Goal: Book appointment/travel/reservation

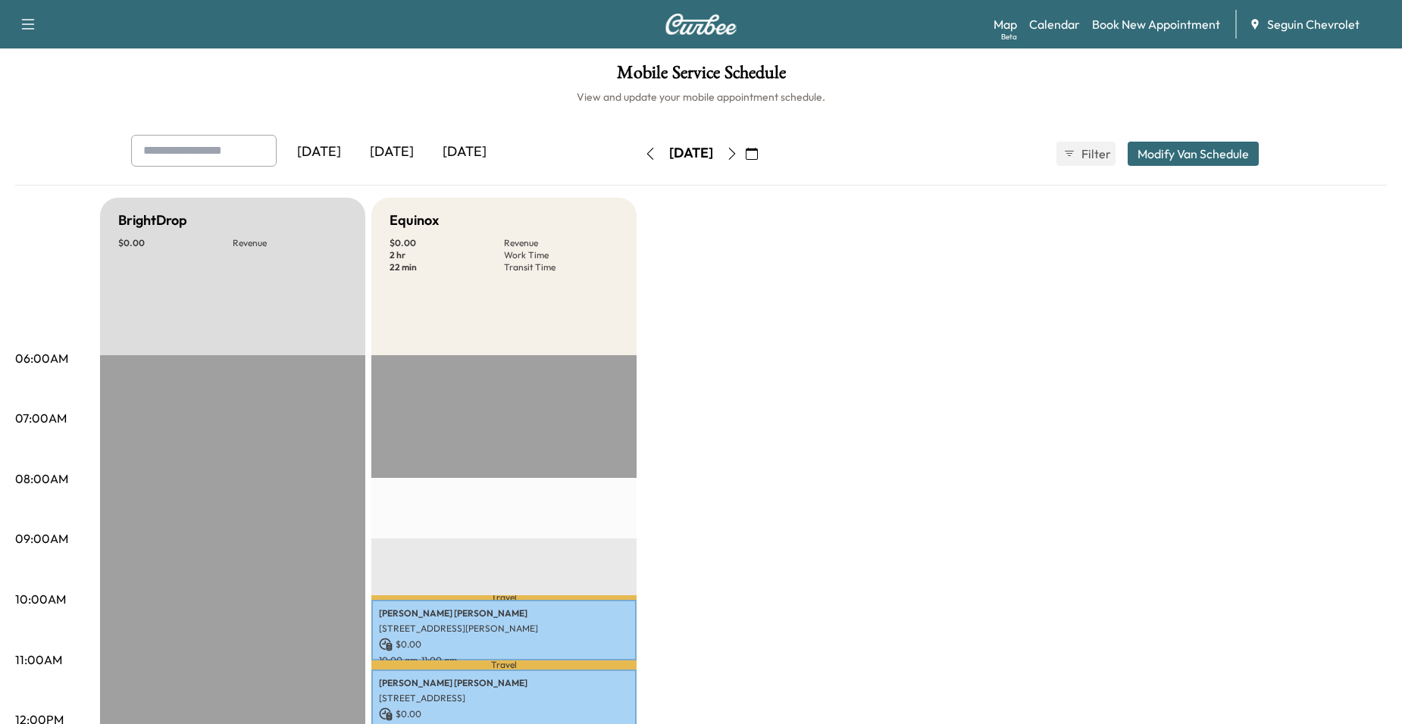
click at [644, 150] on icon "button" at bounding box center [650, 154] width 12 height 12
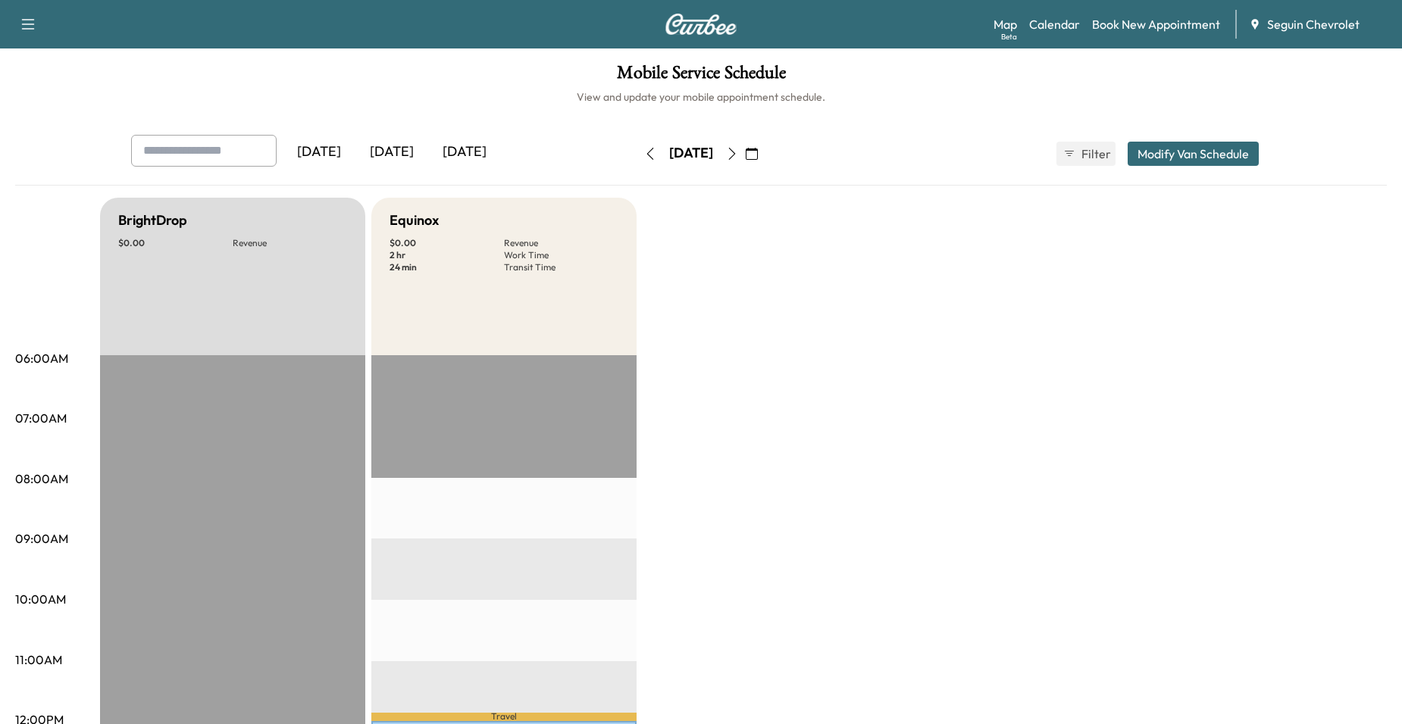
click at [745, 157] on button "button" at bounding box center [732, 154] width 26 height 24
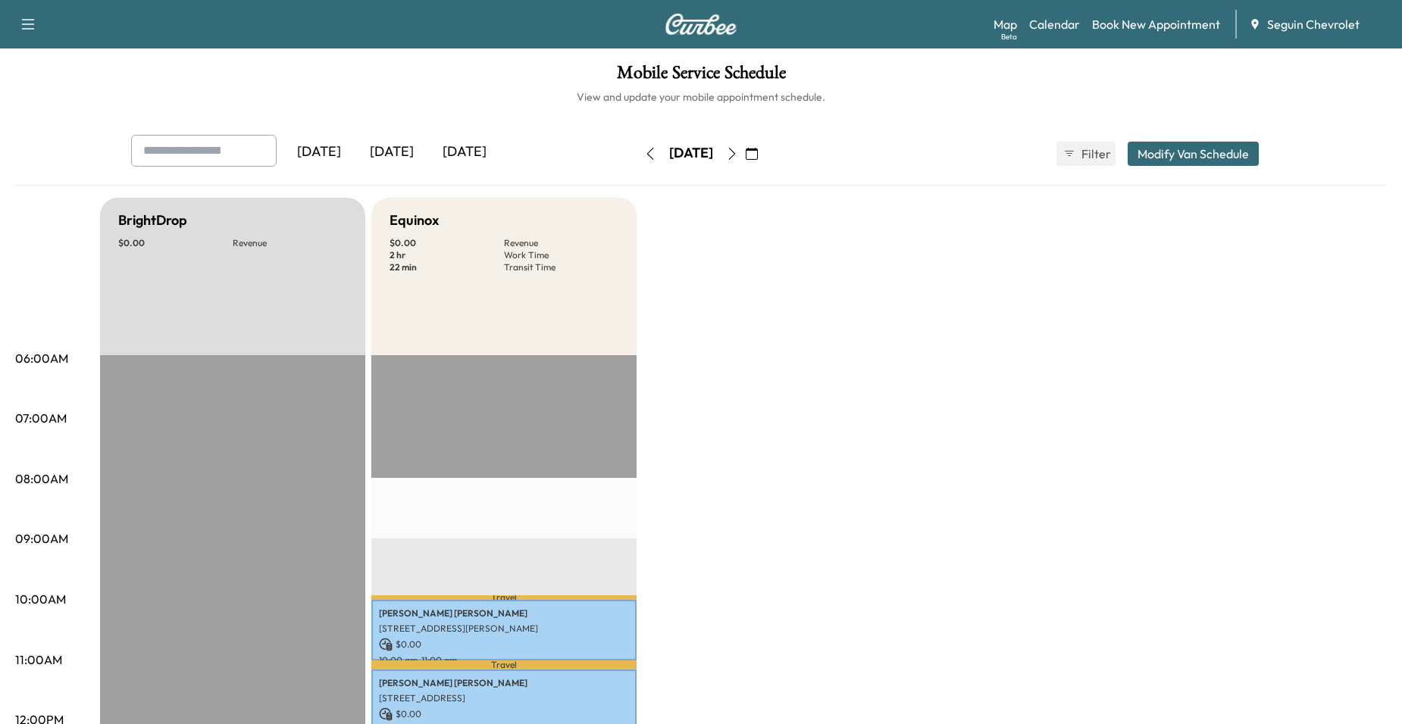
click at [738, 157] on icon "button" at bounding box center [732, 154] width 12 height 12
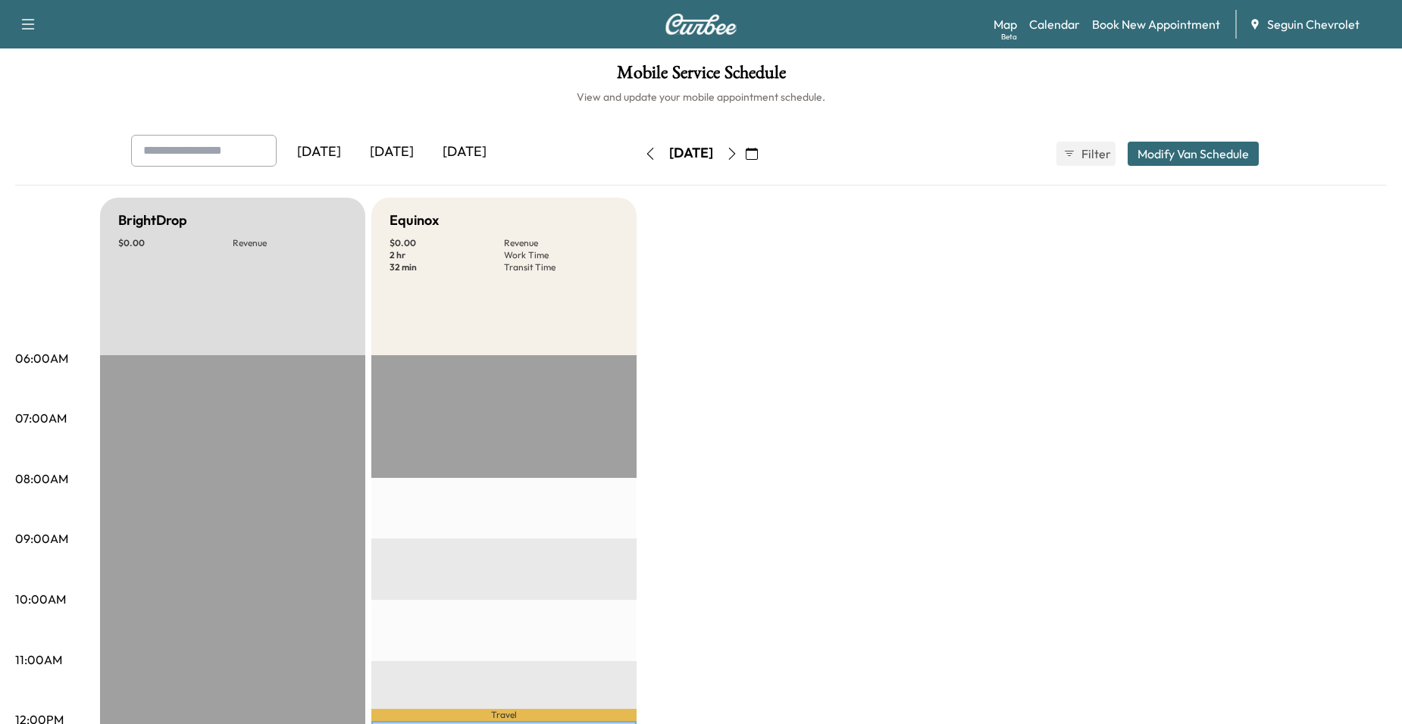
click at [745, 152] on button "button" at bounding box center [732, 154] width 26 height 24
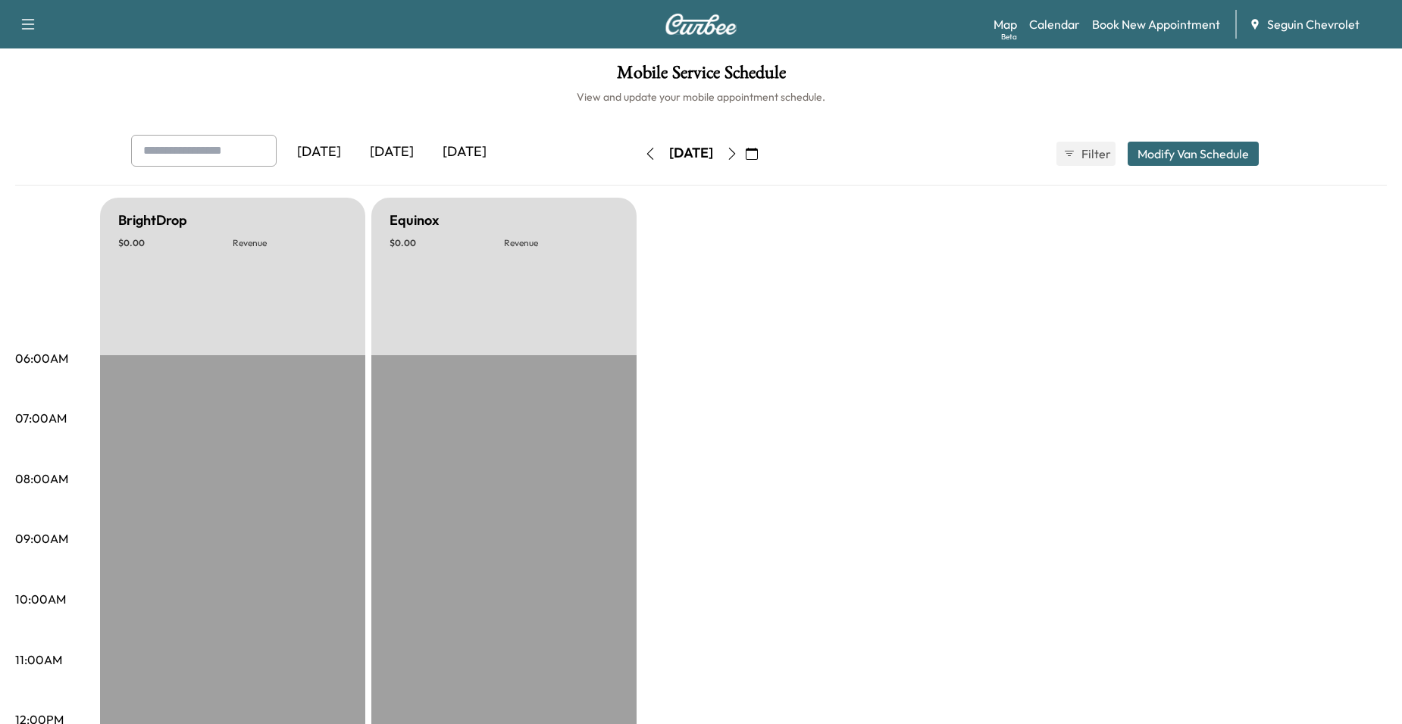
click at [745, 158] on div "[DATE]" at bounding box center [691, 154] width 108 height 24
click at [738, 155] on icon "button" at bounding box center [732, 154] width 12 height 12
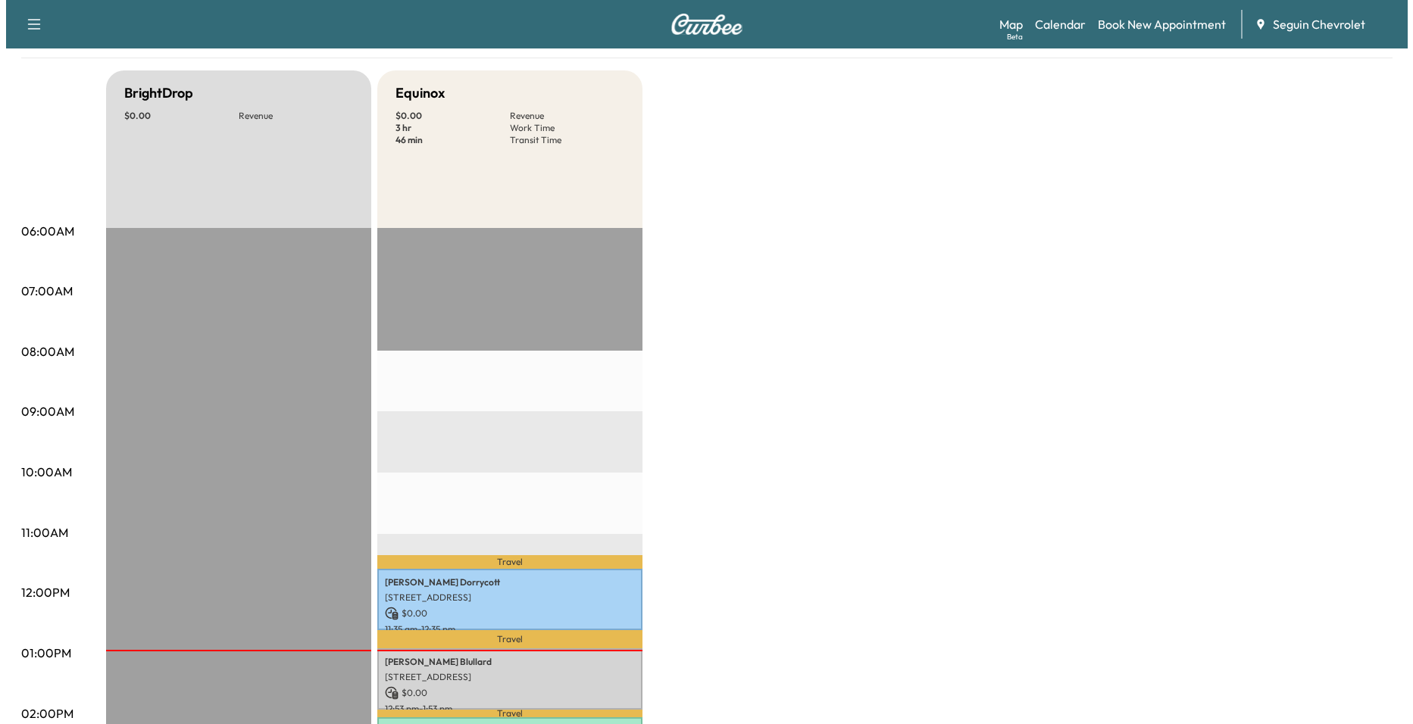
scroll to position [227, 0]
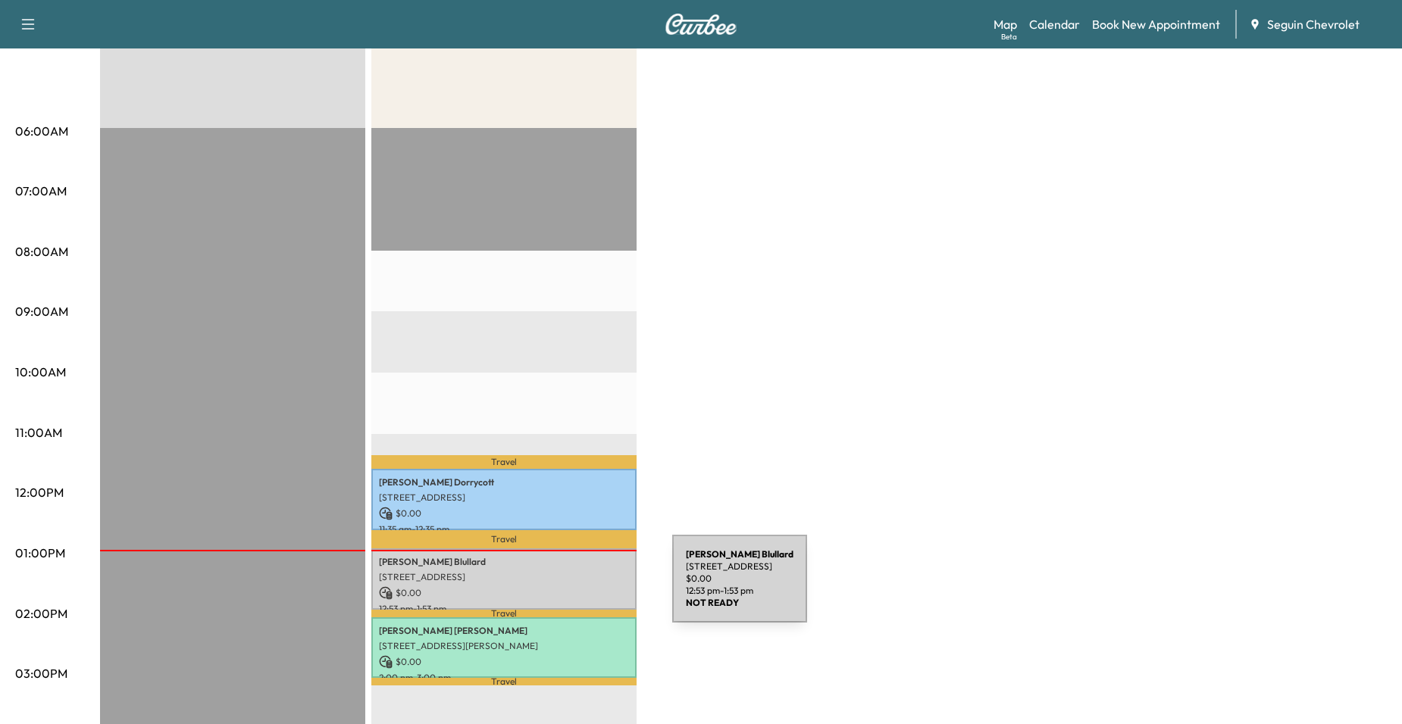
click at [559, 587] on p "$ 0.00" at bounding box center [504, 594] width 250 height 14
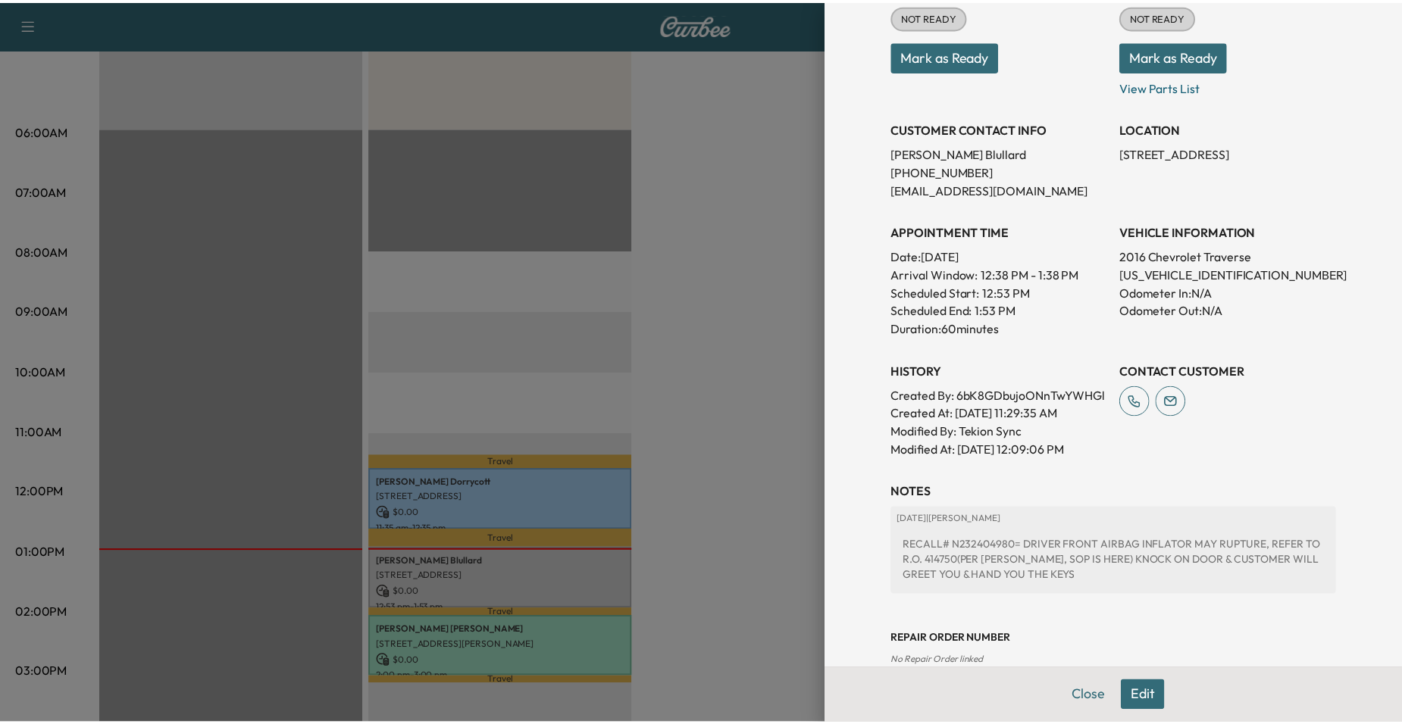
scroll to position [303, 0]
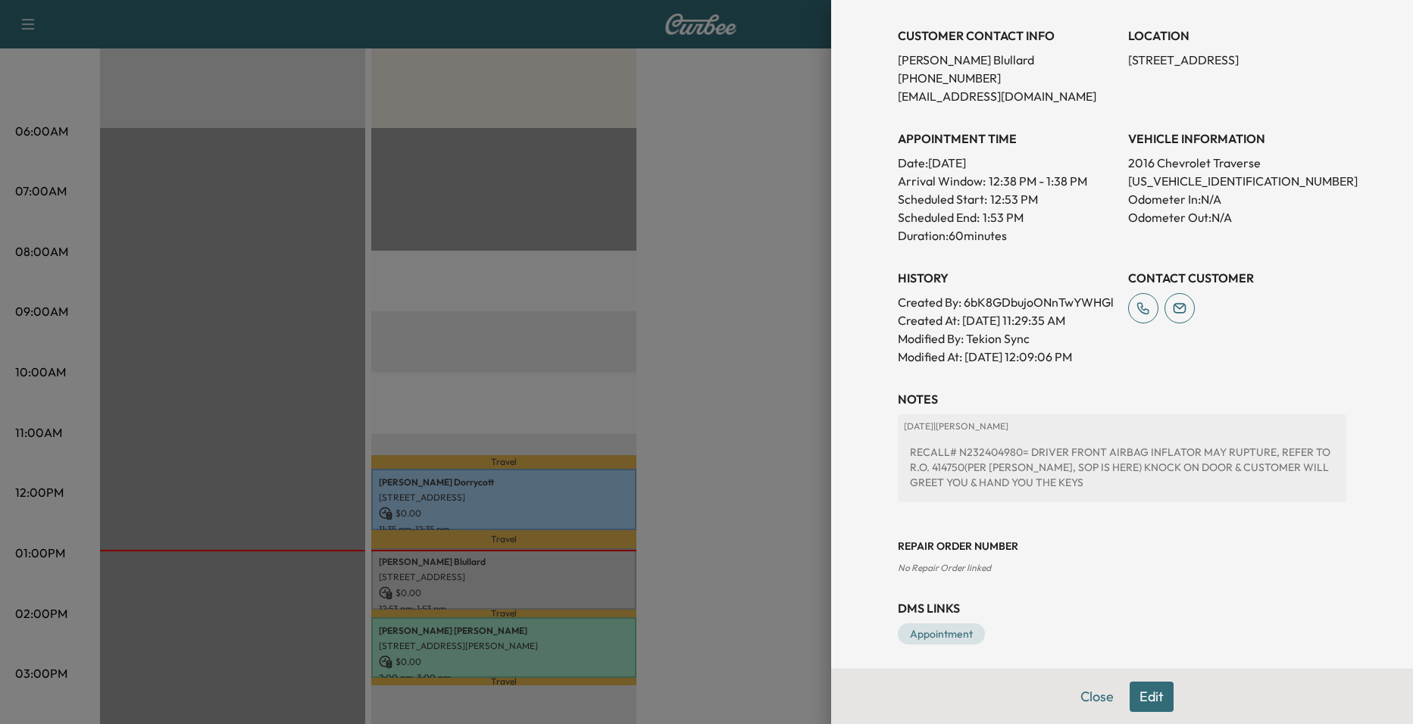
click at [722, 471] on div at bounding box center [706, 362] width 1413 height 724
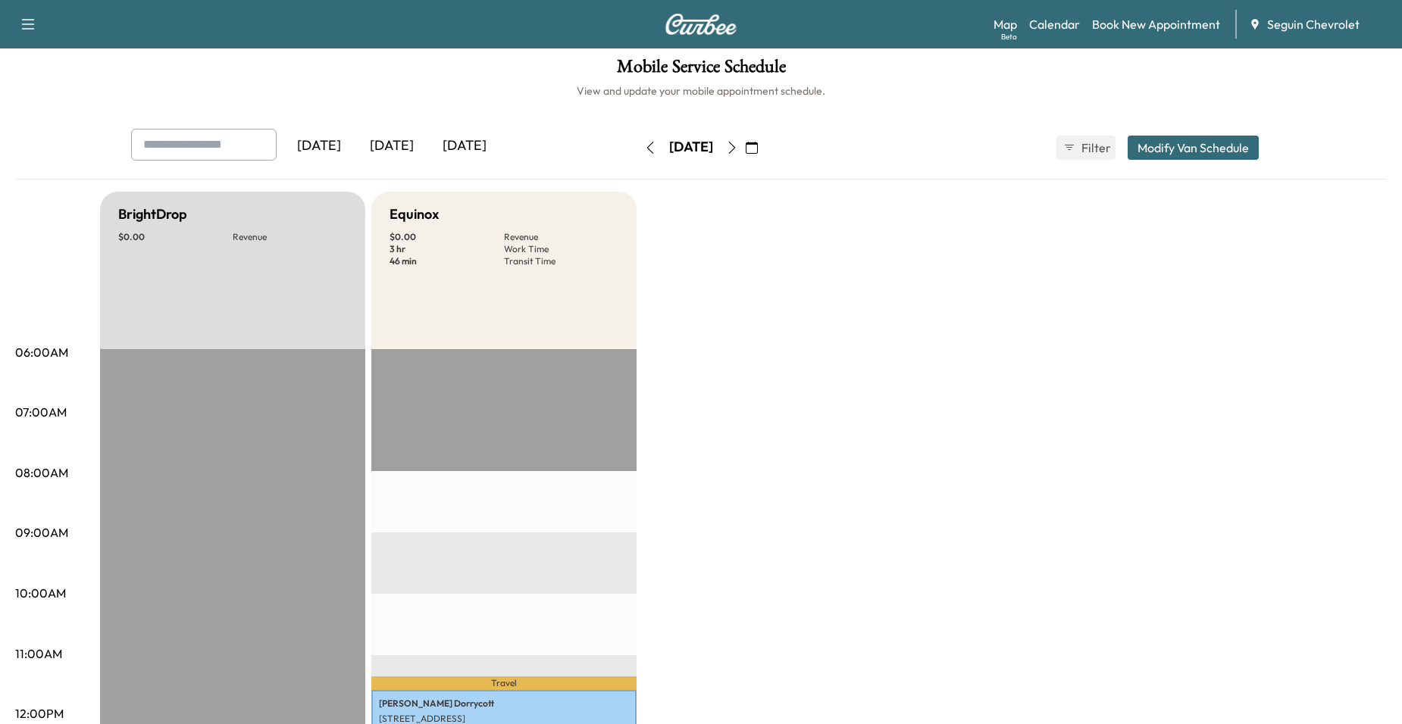
scroll to position [0, 0]
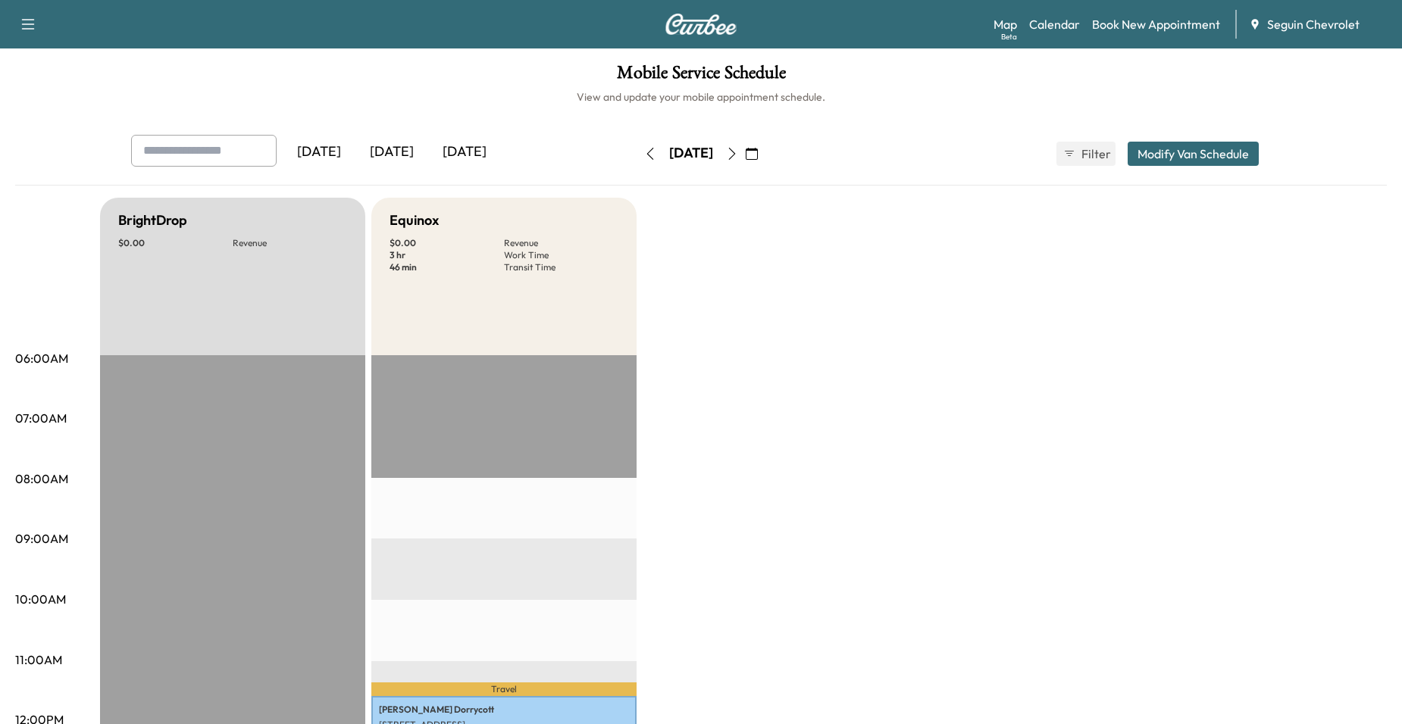
click at [745, 152] on button "button" at bounding box center [732, 154] width 26 height 24
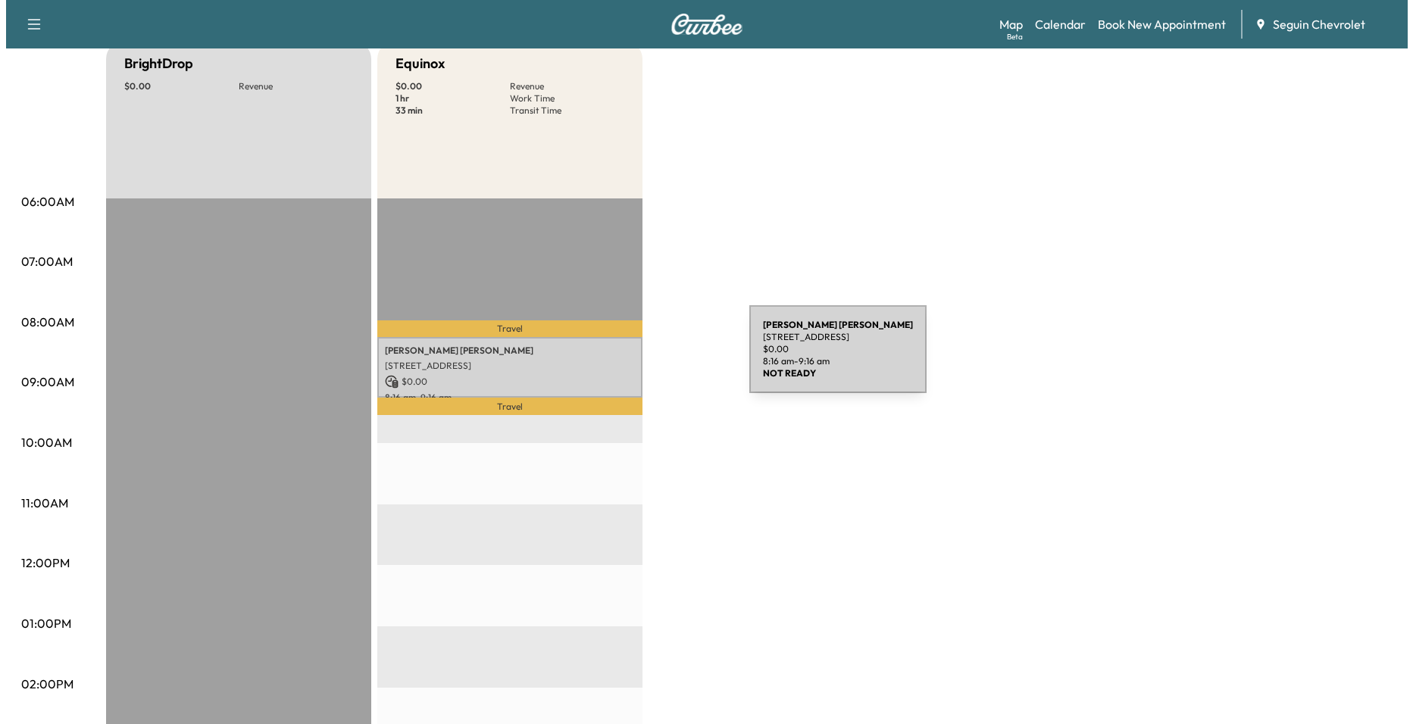
scroll to position [152, 0]
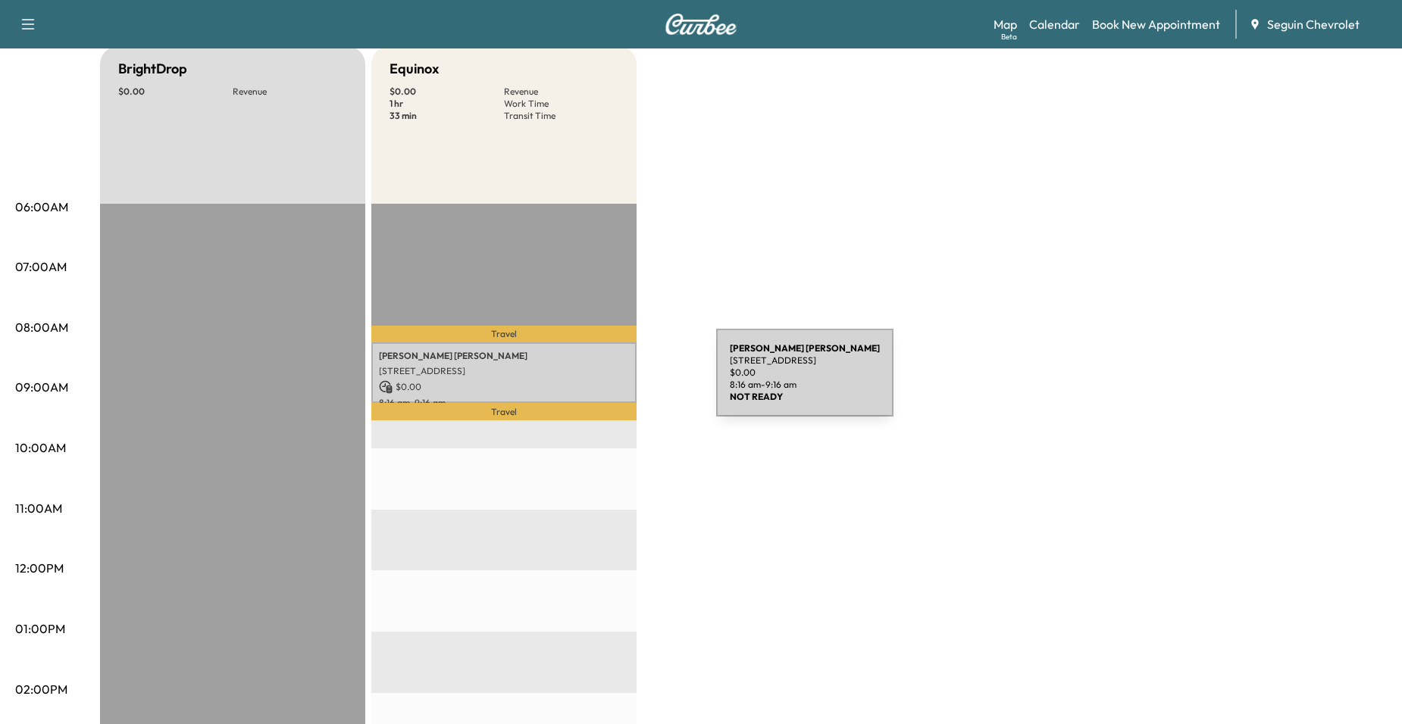
click at [602, 382] on p "$ 0.00" at bounding box center [504, 387] width 250 height 14
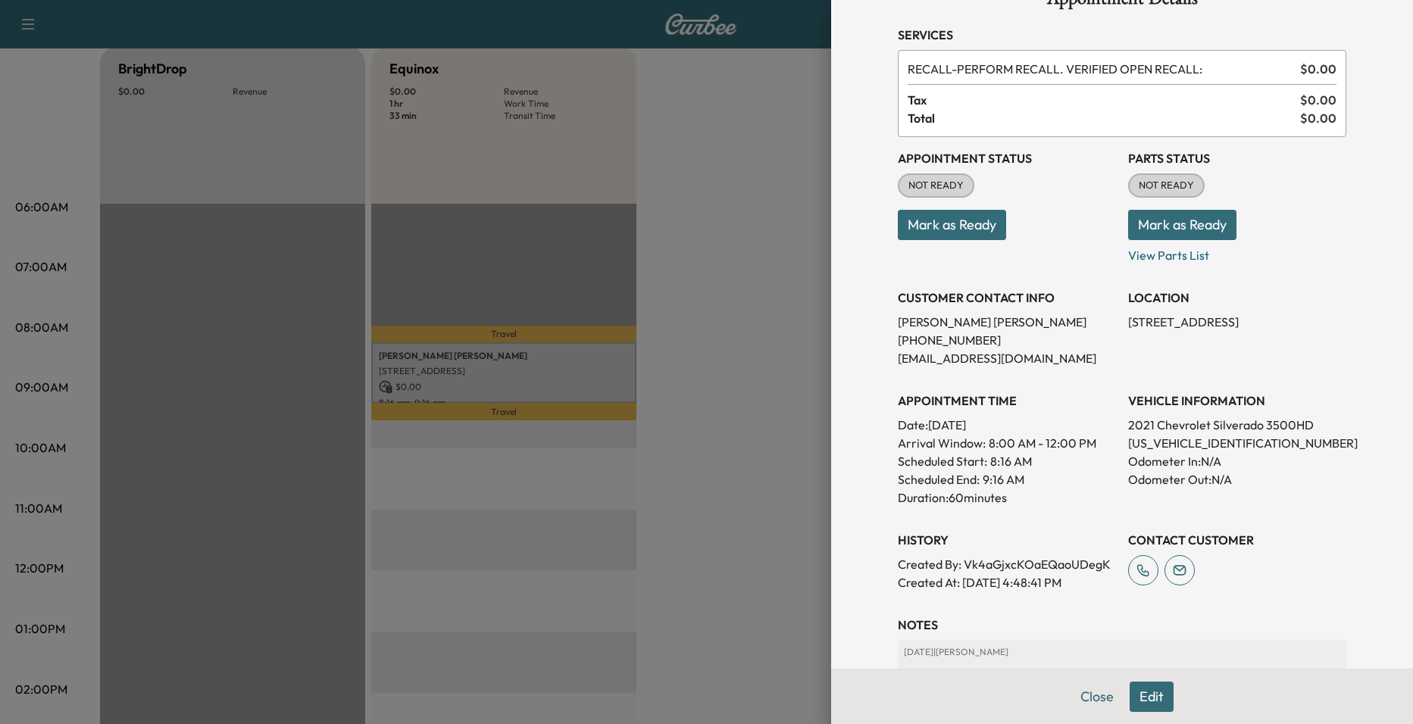
scroll to position [0, 0]
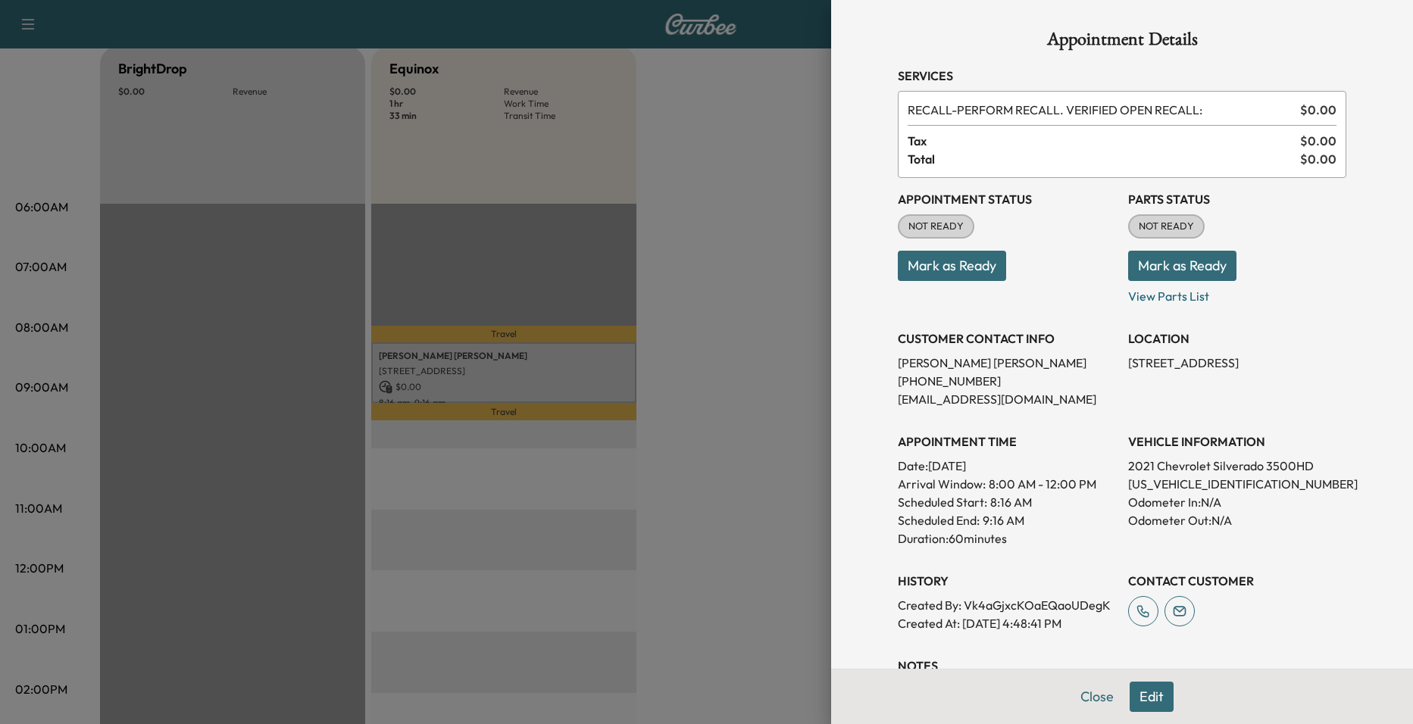
click at [728, 324] on div at bounding box center [706, 362] width 1413 height 724
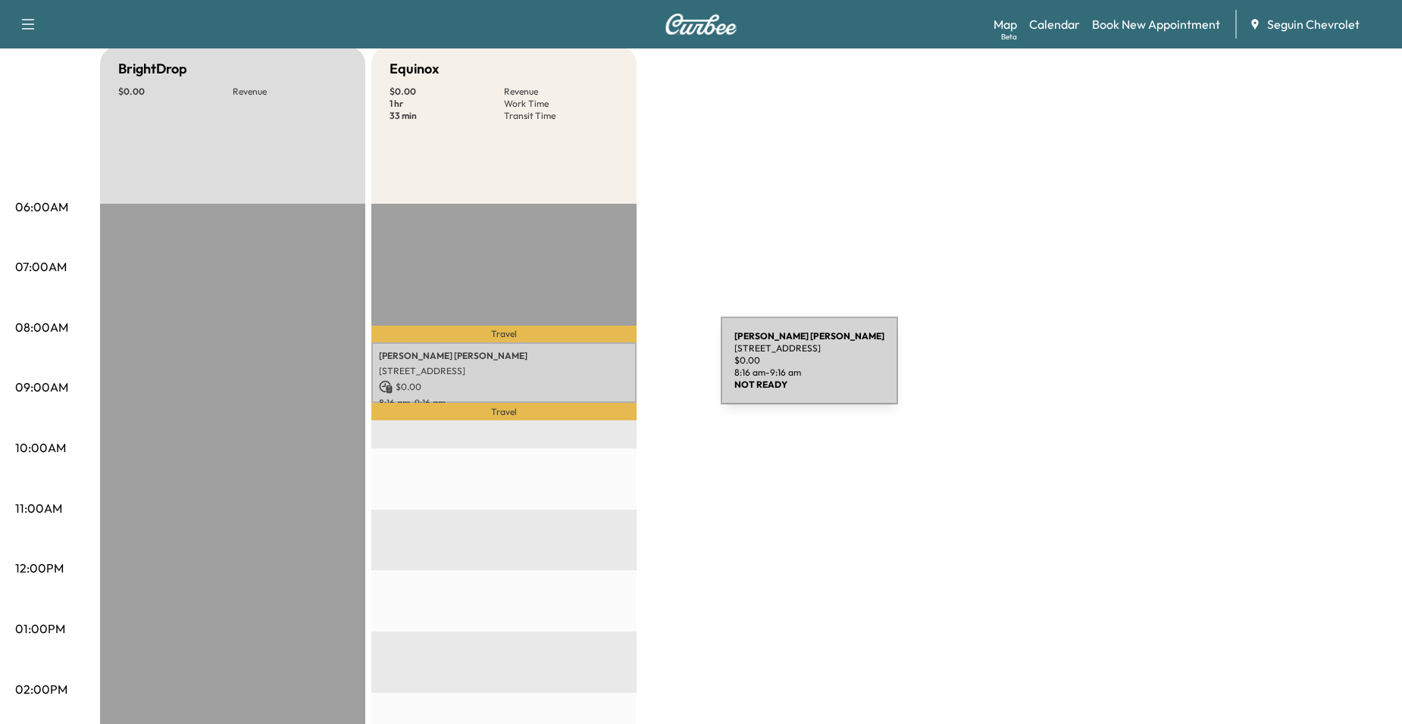
click at [607, 370] on p "[STREET_ADDRESS]" at bounding box center [504, 371] width 250 height 12
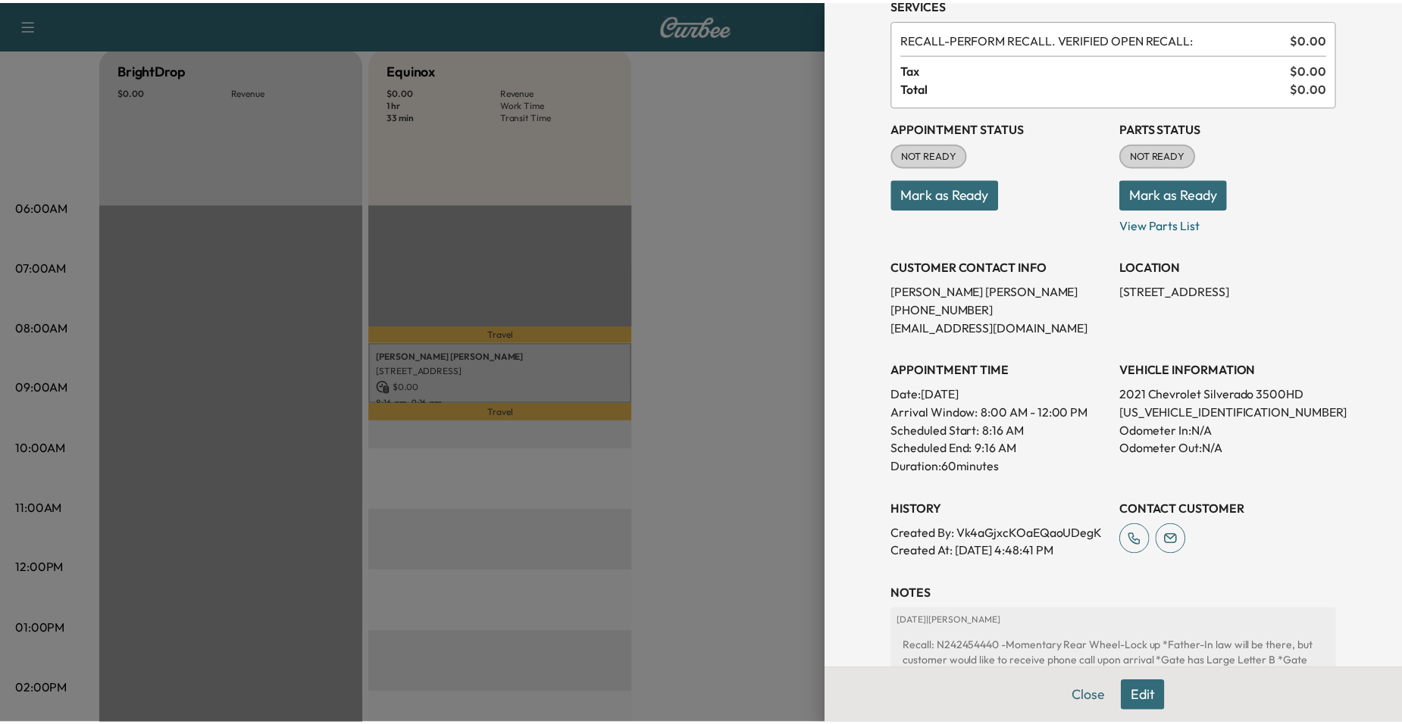
scroll to position [273, 0]
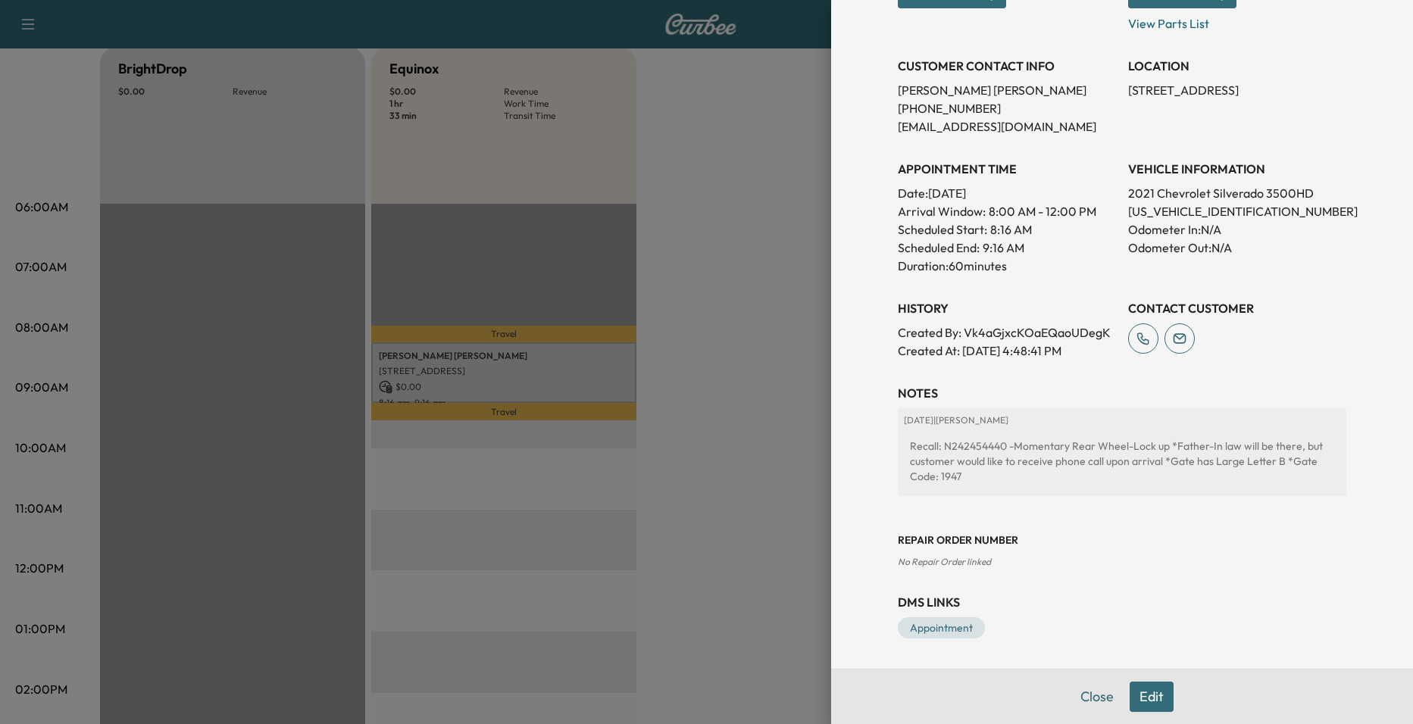
click at [768, 337] on div at bounding box center [706, 362] width 1413 height 724
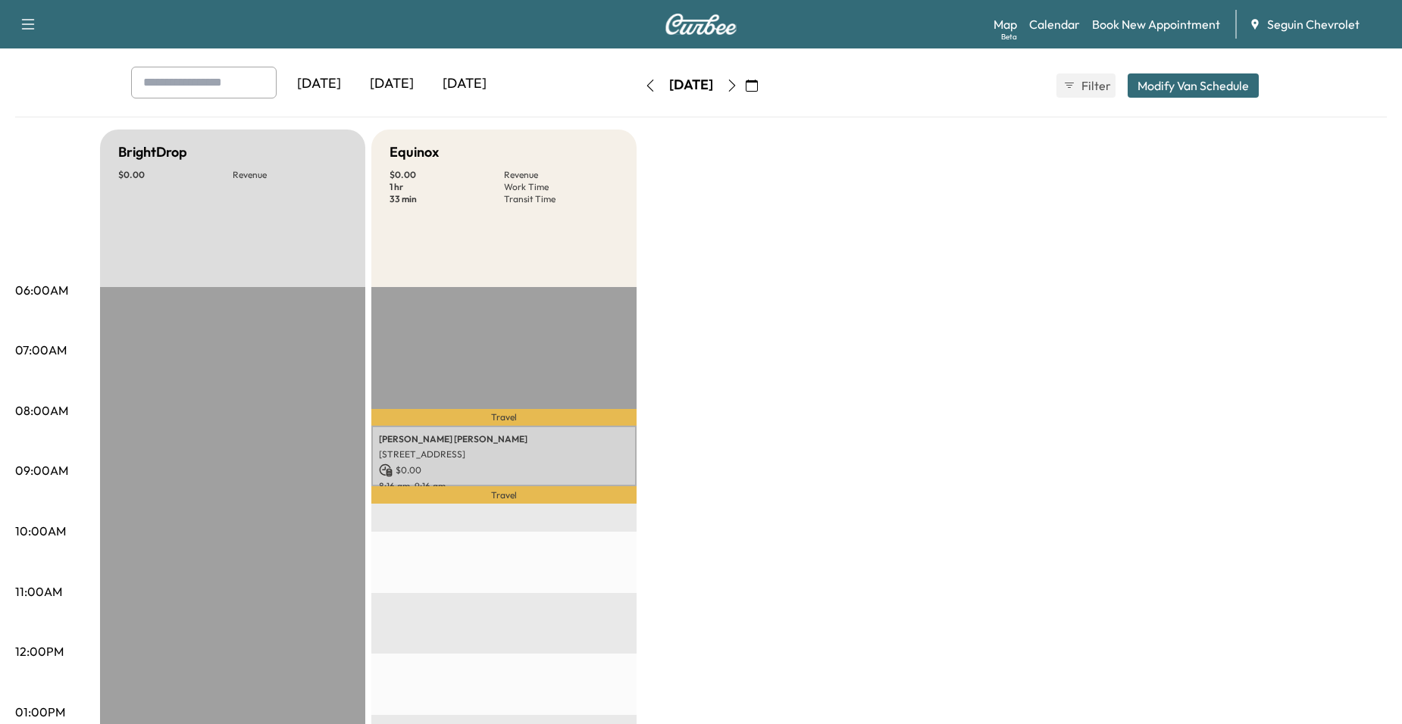
scroll to position [0, 0]
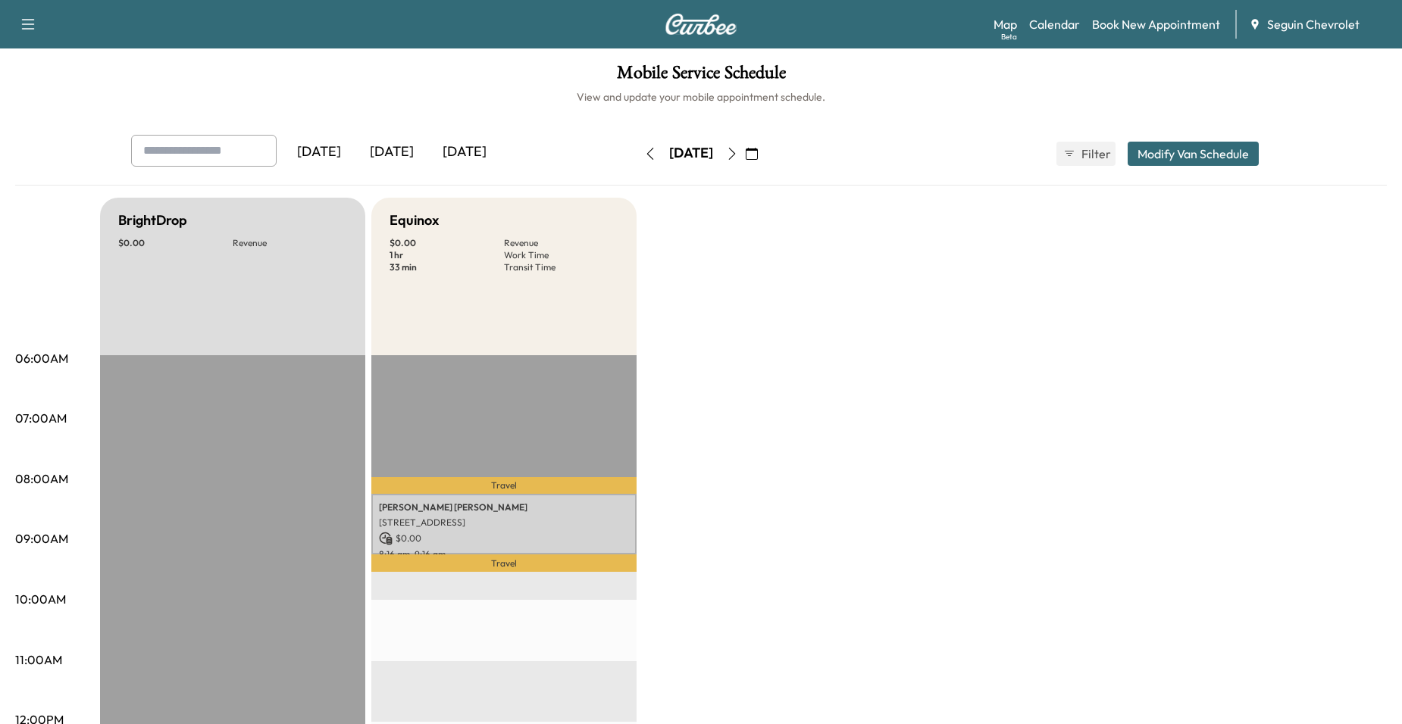
click at [738, 157] on icon "button" at bounding box center [732, 154] width 12 height 12
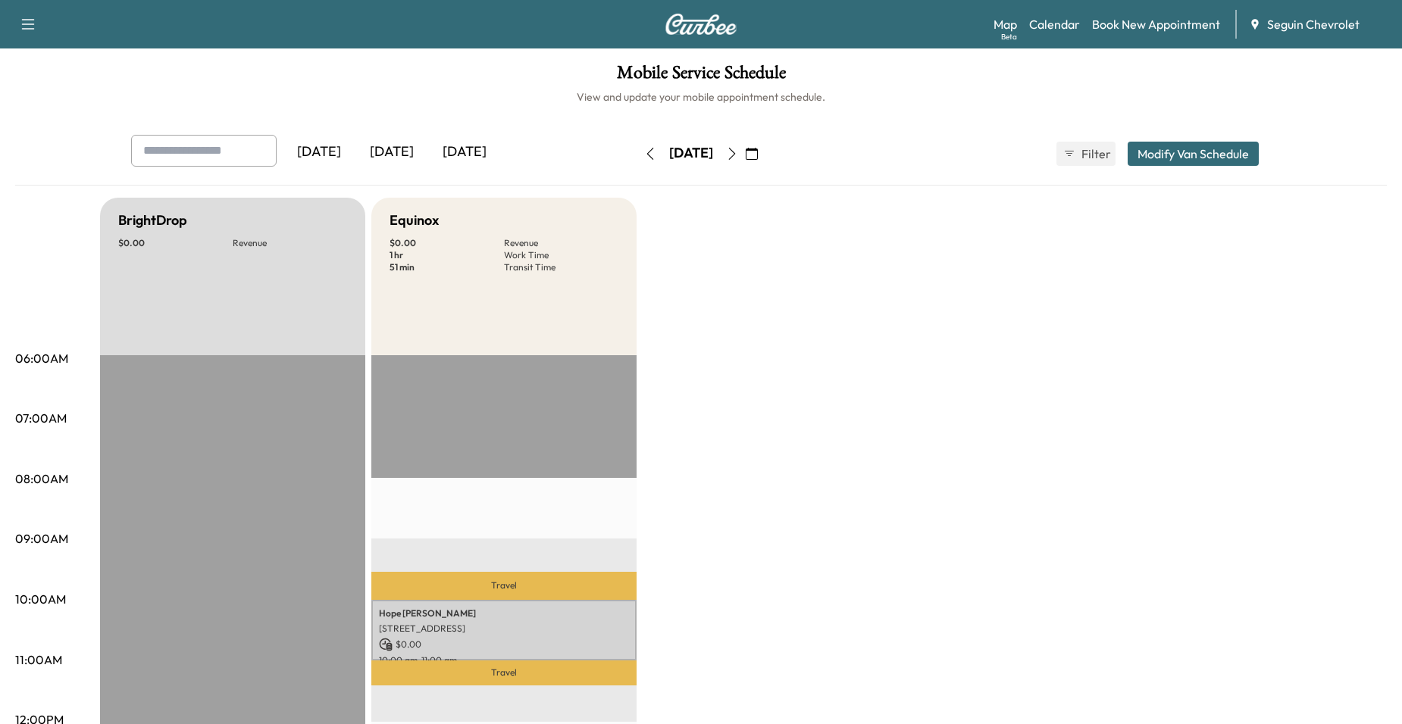
click at [745, 156] on div "[DATE]" at bounding box center [691, 154] width 108 height 24
click at [738, 149] on icon "button" at bounding box center [732, 154] width 12 height 12
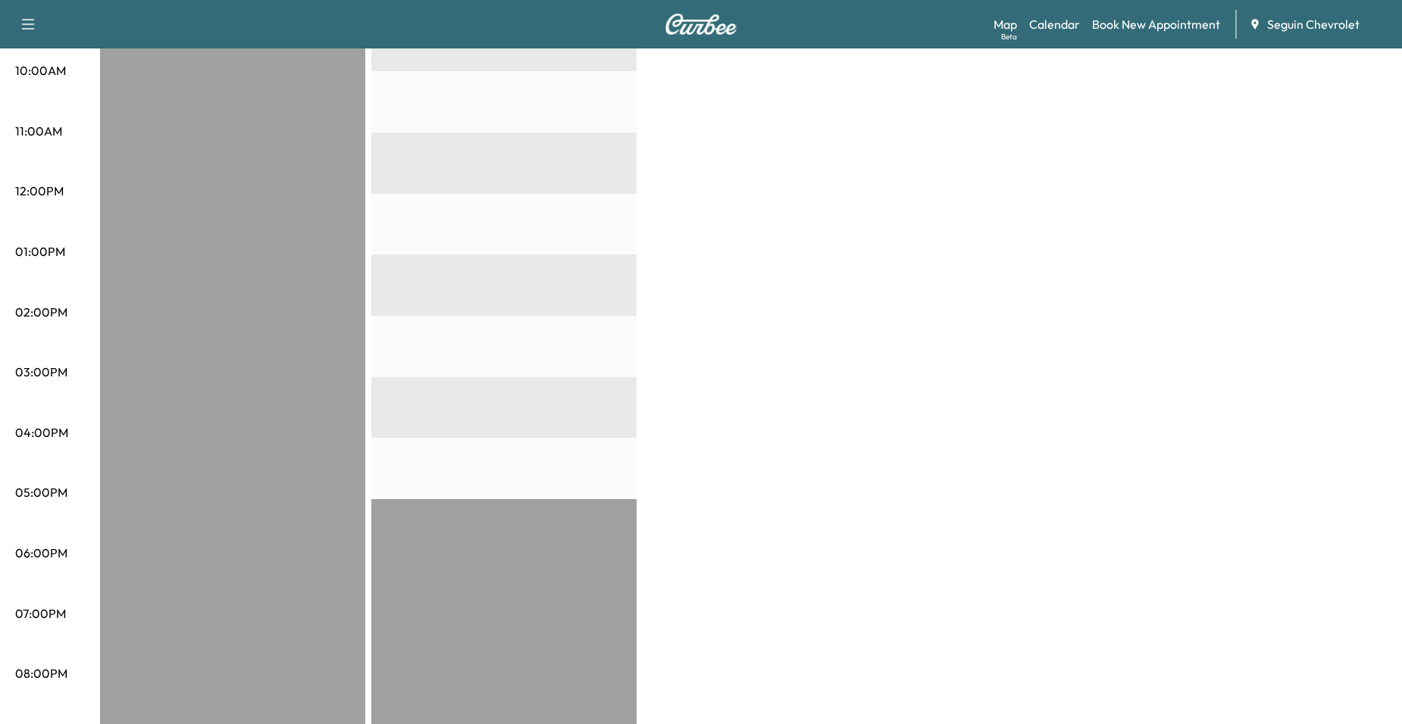
scroll to position [530, 0]
